Goal: Task Accomplishment & Management: Complete application form

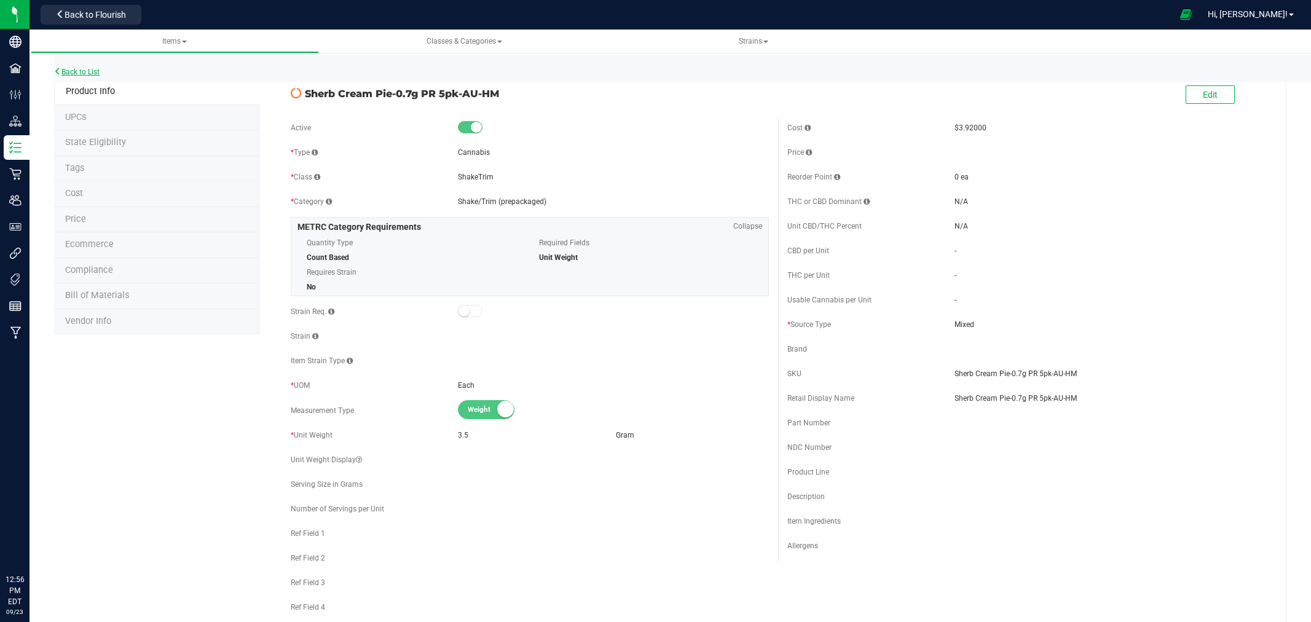
drag, startPoint x: 0, startPoint y: 0, endPoint x: 93, endPoint y: 68, distance: 115.2
click at [93, 68] on link "Back to List" at bounding box center [76, 72] width 45 height 9
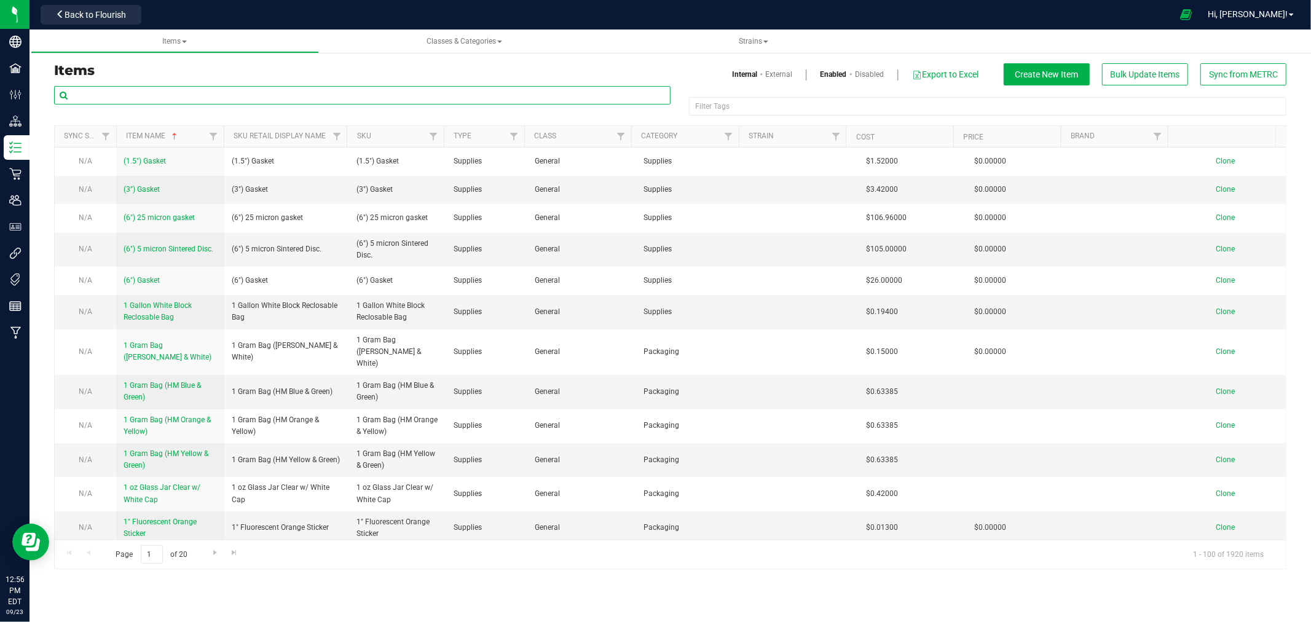
click at [296, 95] on input "text" at bounding box center [362, 95] width 617 height 18
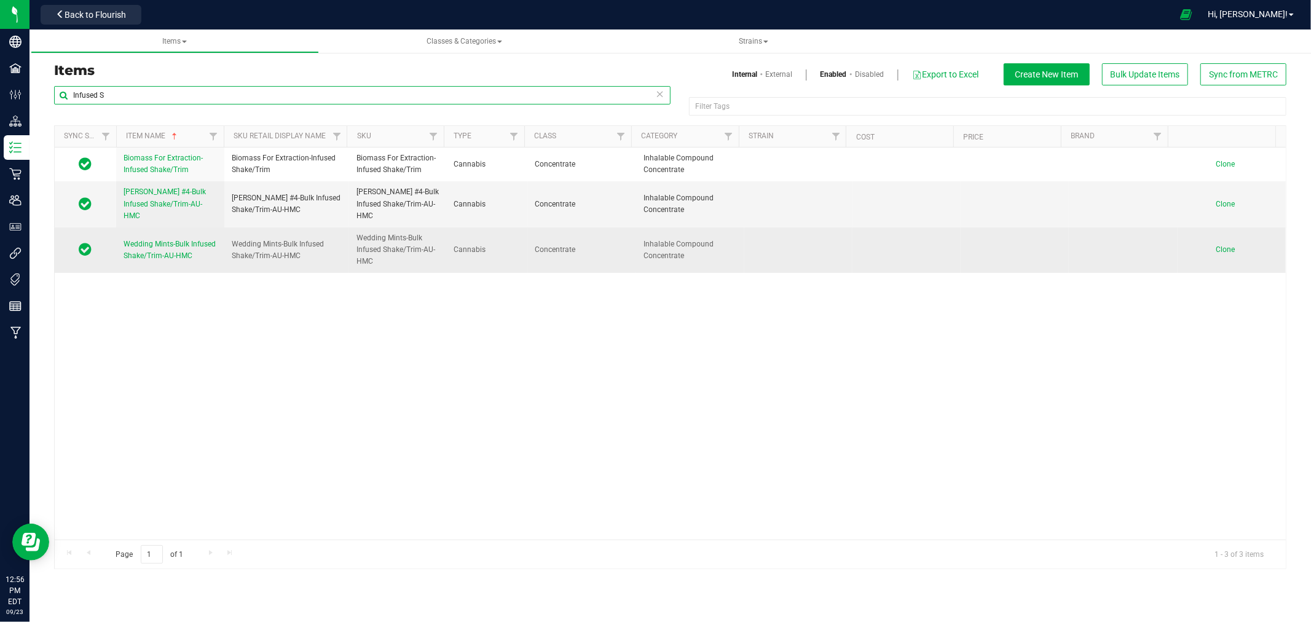
type input "Infused S"
drag, startPoint x: 299, startPoint y: 258, endPoint x: 228, endPoint y: 242, distance: 73.1
click at [228, 242] on td "Wedding Mints-Bulk Infused Shake/Trim-AU-HMC" at bounding box center [286, 249] width 125 height 45
copy span "Wedding Mints-Bulk Infused Shake/Trim-AU-HMC"
click at [1216, 246] on span "Clone" at bounding box center [1225, 249] width 19 height 9
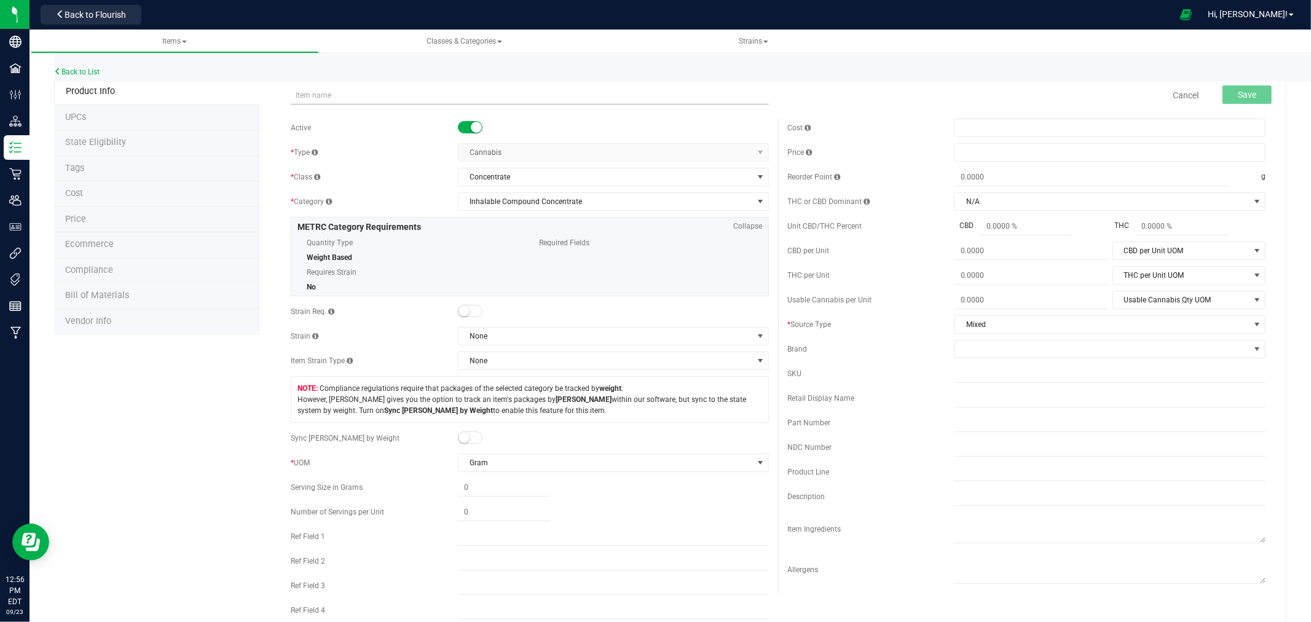
click at [420, 97] on input "text" at bounding box center [530, 95] width 478 height 18
drag, startPoint x: 342, startPoint y: 96, endPoint x: 228, endPoint y: 96, distance: 113.7
click at [228, 96] on div "Product Info UPCs State Eligibility Tags Cost Price Ecommerce Compliance Bill o…" at bounding box center [670, 587] width 1232 height 1016
drag, startPoint x: 467, startPoint y: 93, endPoint x: 282, endPoint y: 95, distance: 185.7
click at [282, 95] on div "Lemon Diesel-Bulk Infused Shake/Trim-AU-HMC Item name is available Cancel Save" at bounding box center [778, 95] width 993 height 31
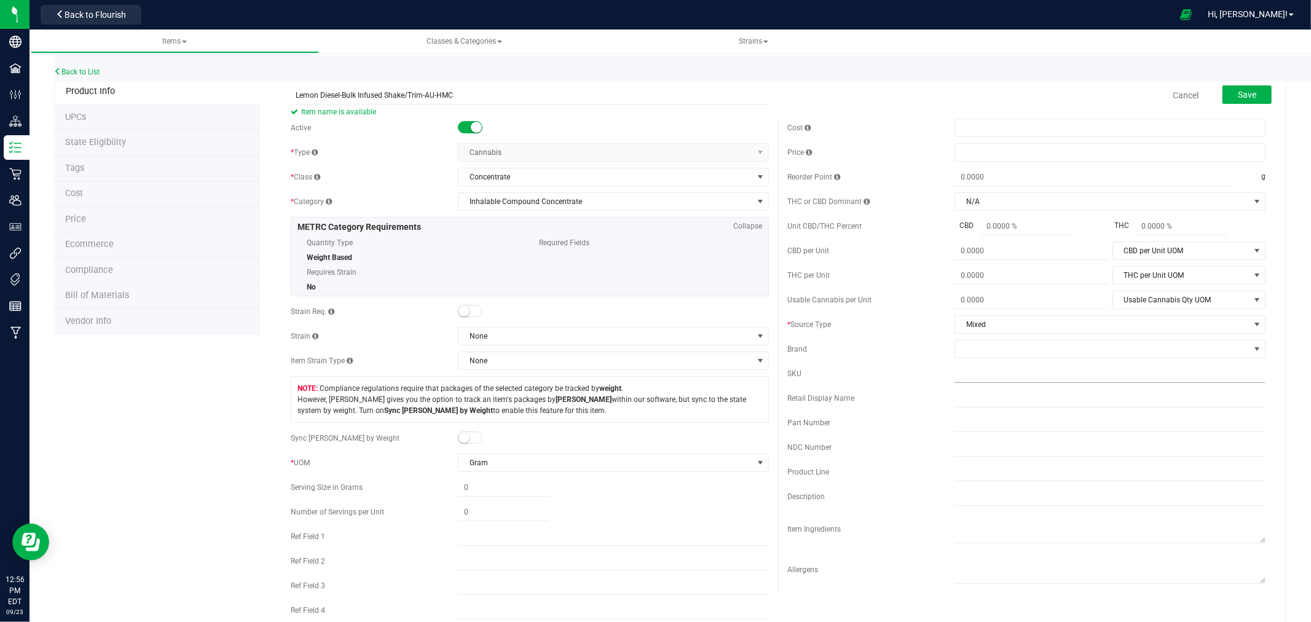
type input "Lemon Diesel-Bulk Infused Shake/Trim-AU-HMC"
click at [963, 371] on input "text" at bounding box center [1110, 374] width 311 height 18
paste input "Lemon Diesel-Bulk Infused Shake/Trim-AU-HMC"
type input "Lemon Diesel-Bulk Infused Shake/Trim-AU-HMC"
click at [1246, 93] on span "Save" at bounding box center [1247, 95] width 18 height 10
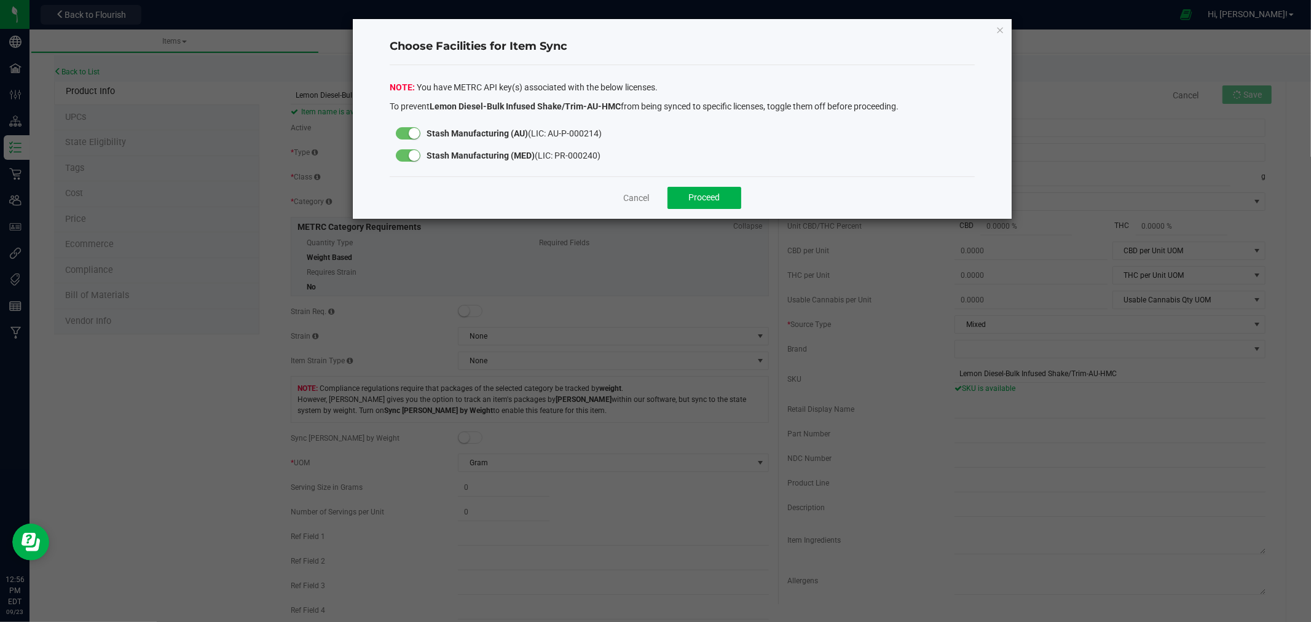
click at [404, 152] on div at bounding box center [408, 155] width 25 height 12
click at [724, 195] on button "Proceed" at bounding box center [705, 198] width 74 height 22
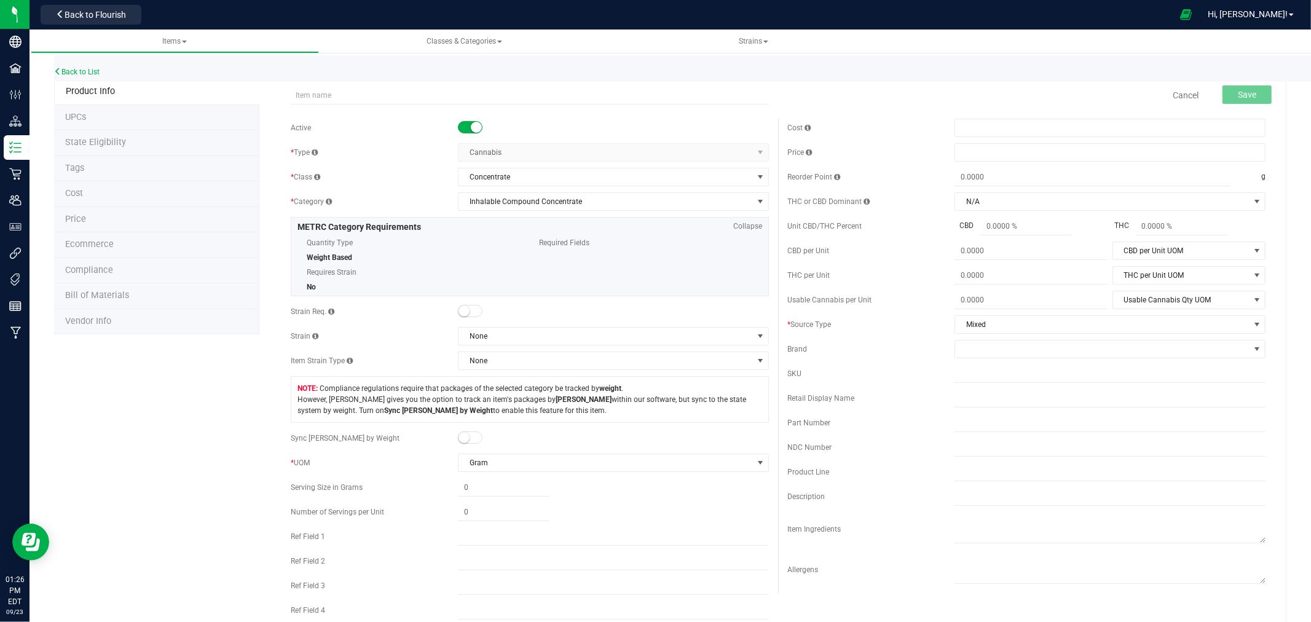
click at [103, 71] on div "Back to List" at bounding box center [709, 68] width 1311 height 26
click at [101, 71] on div "Back to List" at bounding box center [709, 68] width 1311 height 26
click at [93, 71] on link "Back to List" at bounding box center [76, 72] width 45 height 9
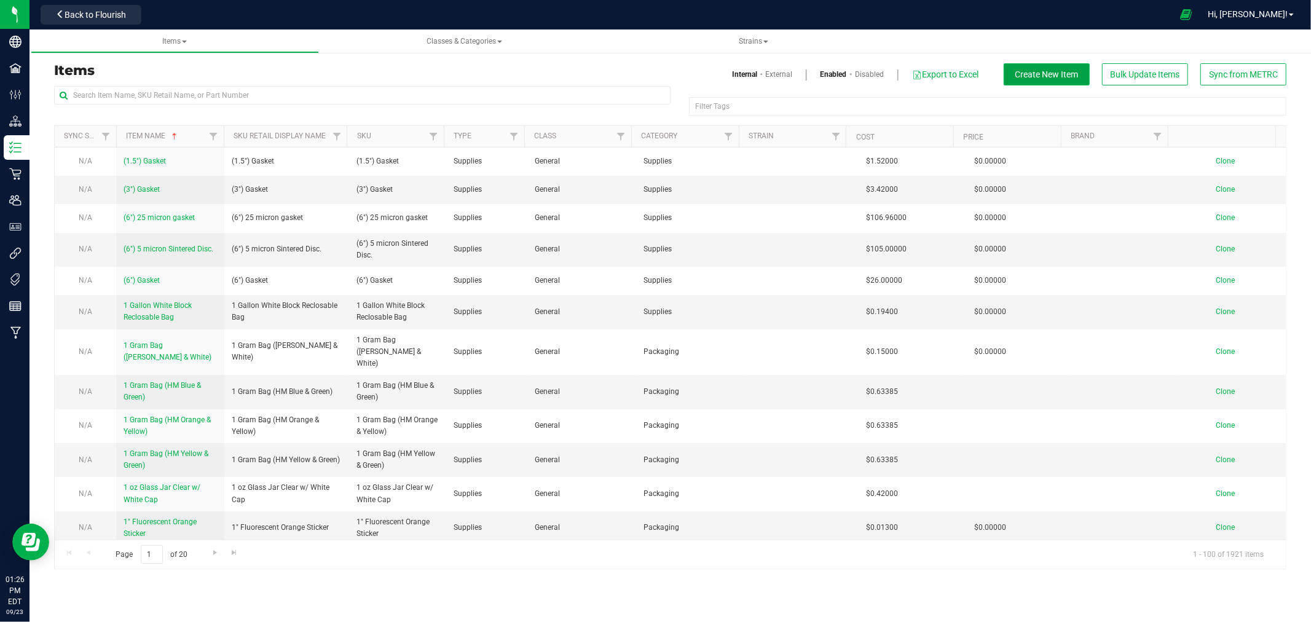
click at [1063, 69] on span "Create New Item" at bounding box center [1047, 74] width 63 height 10
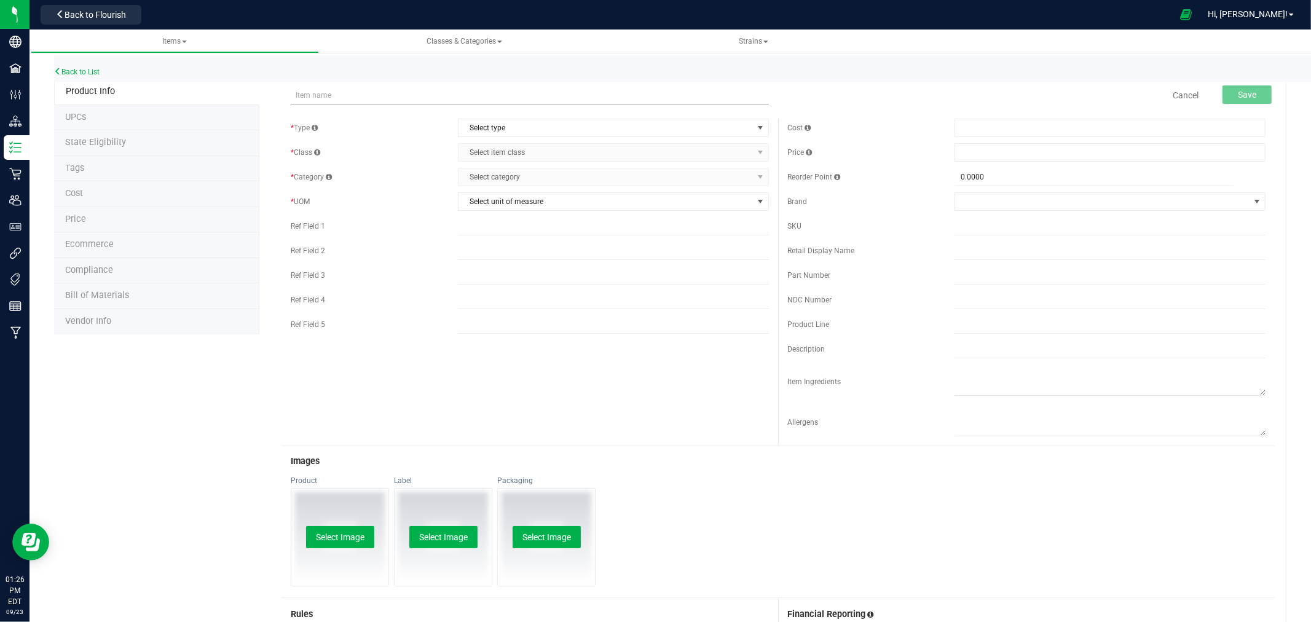
click at [296, 90] on input "text" at bounding box center [530, 95] width 478 height 18
click at [390, 95] on input "Lemon Diesel-Bulk 1.2g BHIPS-AU-HMC" at bounding box center [530, 95] width 478 height 18
drag, startPoint x: 436, startPoint y: 95, endPoint x: 280, endPoint y: 97, distance: 156.8
click at [282, 97] on div "Lemon Diesel-Bulk 1.2g BHIPR-AU-HMC Item name is available Cancel Save" at bounding box center [778, 95] width 993 height 31
type input "Lemon Diesel-Bulk 1.2g BHIPR-AU-HMC"
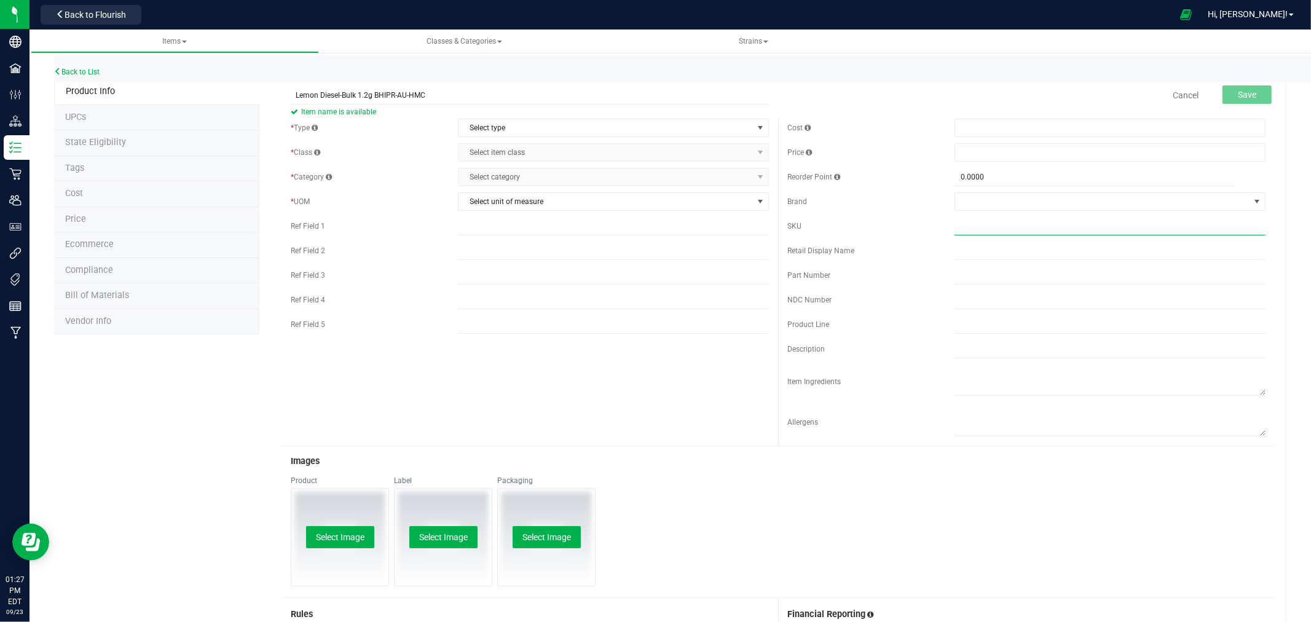
click at [1004, 231] on input "text" at bounding box center [1110, 226] width 311 height 18
paste input "Lemon Diesel-Bulk 1.2g BHIPR-AU-HMC"
type input "Lemon Diesel-Bulk 1.2g BHIPR-AU-HMC"
click at [473, 121] on span "Select type" at bounding box center [606, 127] width 294 height 17
click at [480, 148] on li "Cannabis" at bounding box center [609, 149] width 307 height 18
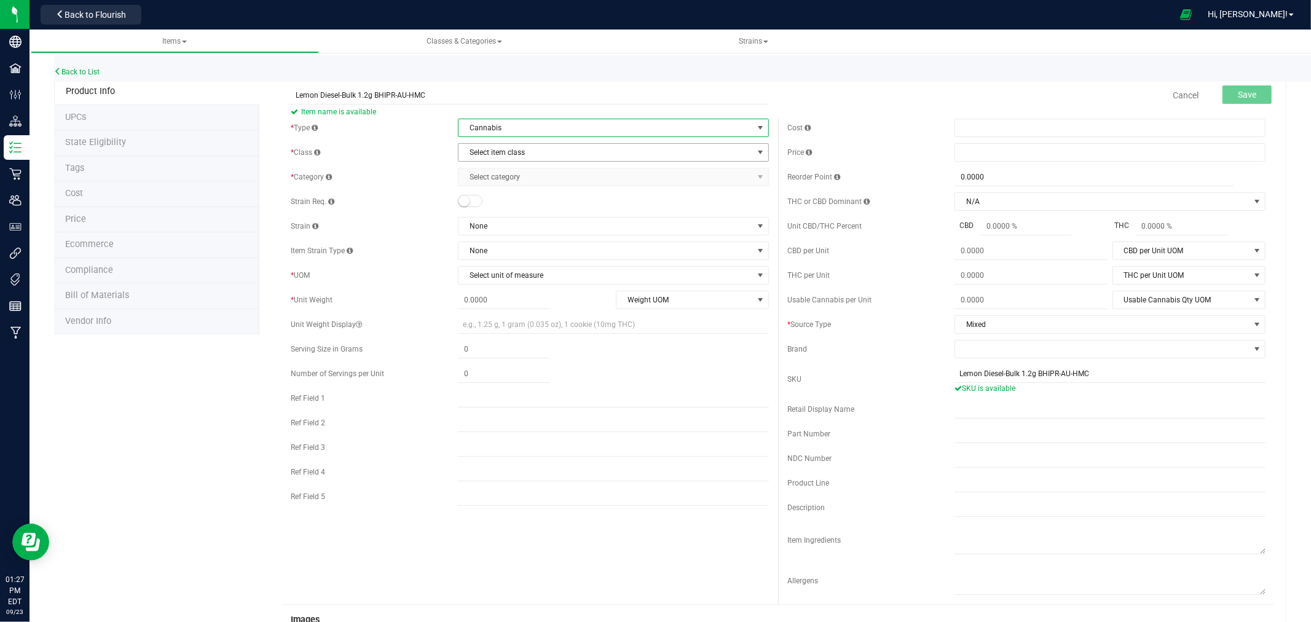
click at [496, 155] on span "Select item class" at bounding box center [606, 152] width 294 height 17
click at [500, 192] on li "Concentrate" at bounding box center [609, 192] width 307 height 18
click at [520, 178] on span "Select category" at bounding box center [606, 176] width 294 height 17
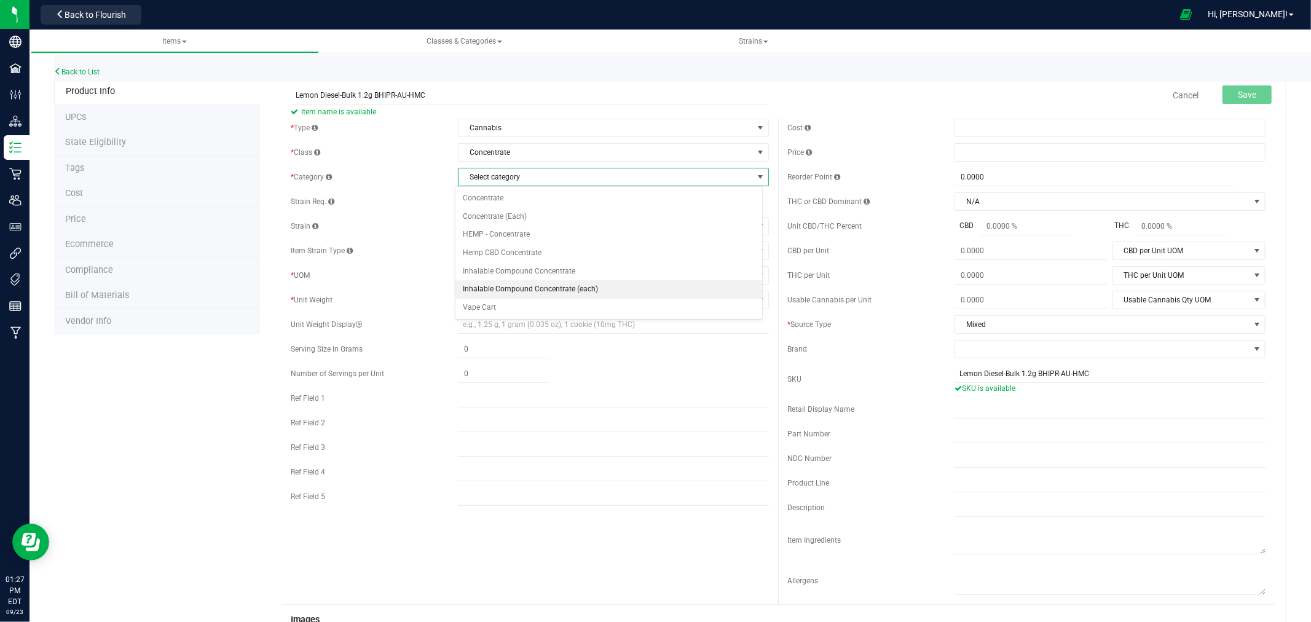
click at [545, 286] on li "Inhalable Compound Concentrate (each)" at bounding box center [609, 289] width 307 height 18
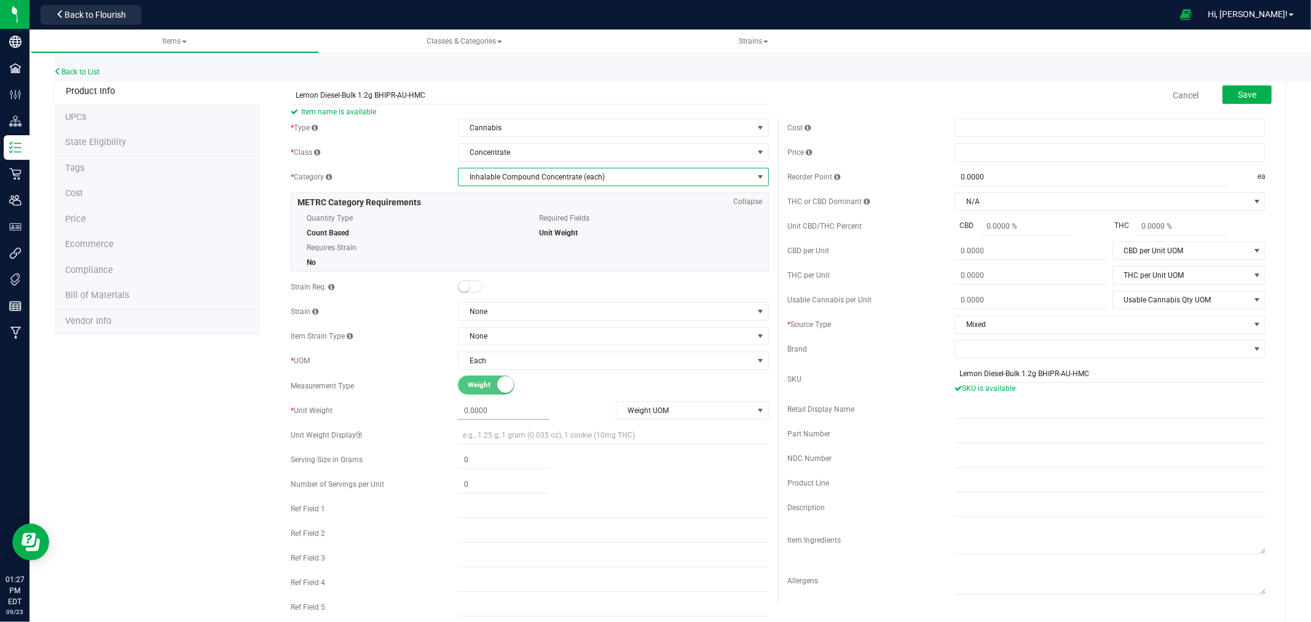
click at [481, 416] on span at bounding box center [504, 411] width 92 height 18
type input "1.2"
type input "1.2000"
click at [1249, 93] on button "Save" at bounding box center [1247, 94] width 49 height 18
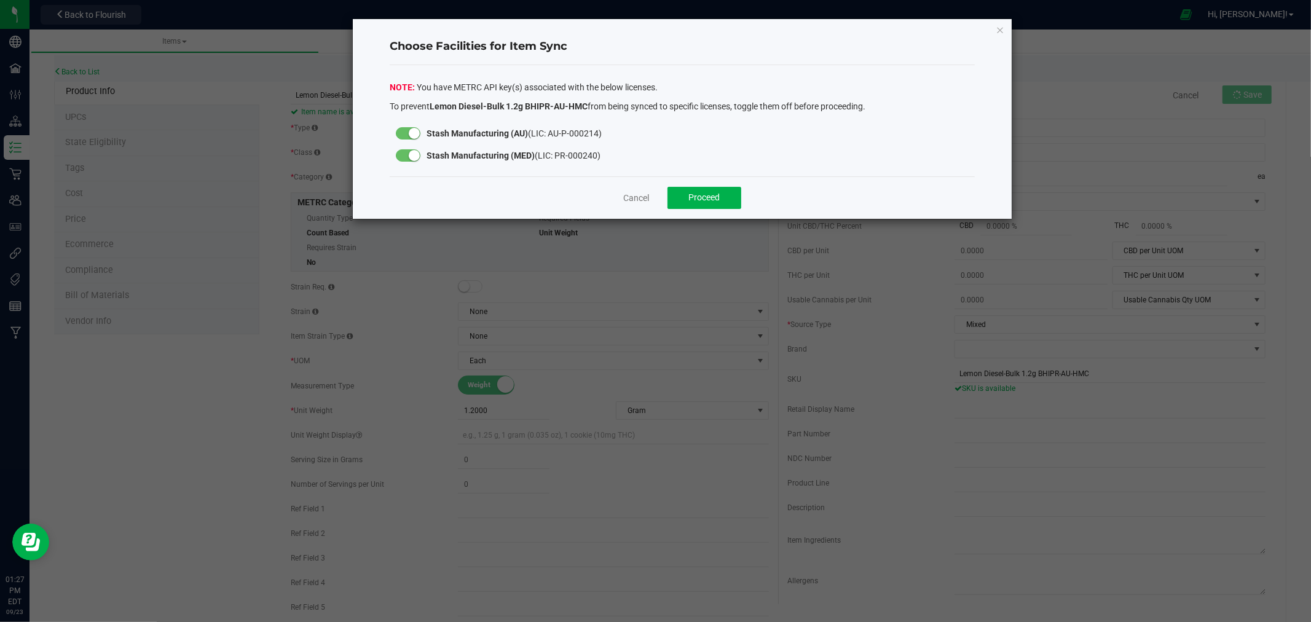
click at [409, 154] on small at bounding box center [414, 155] width 11 height 11
click at [709, 193] on span "Proceed" at bounding box center [704, 197] width 31 height 10
